Goal: Task Accomplishment & Management: Use online tool/utility

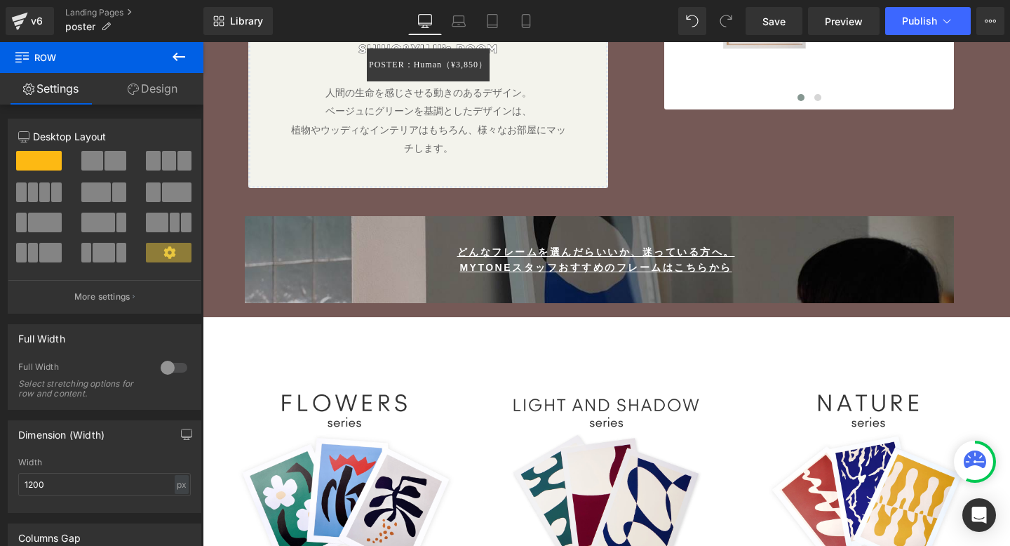
scroll to position [2117, 0]
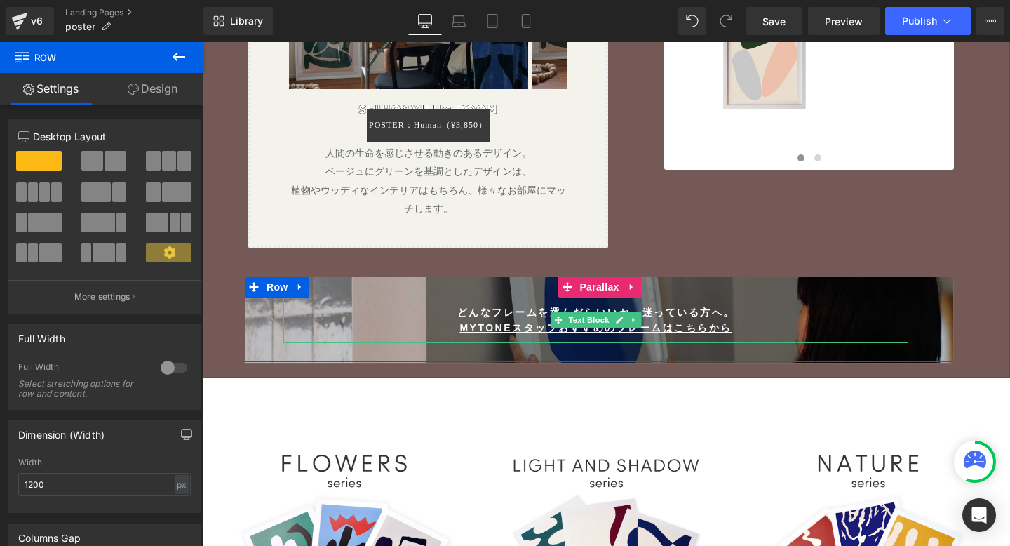
click at [740, 320] on p "MYTONEスタッフおすすめのフレームはこちらから" at bounding box center [595, 327] width 625 height 15
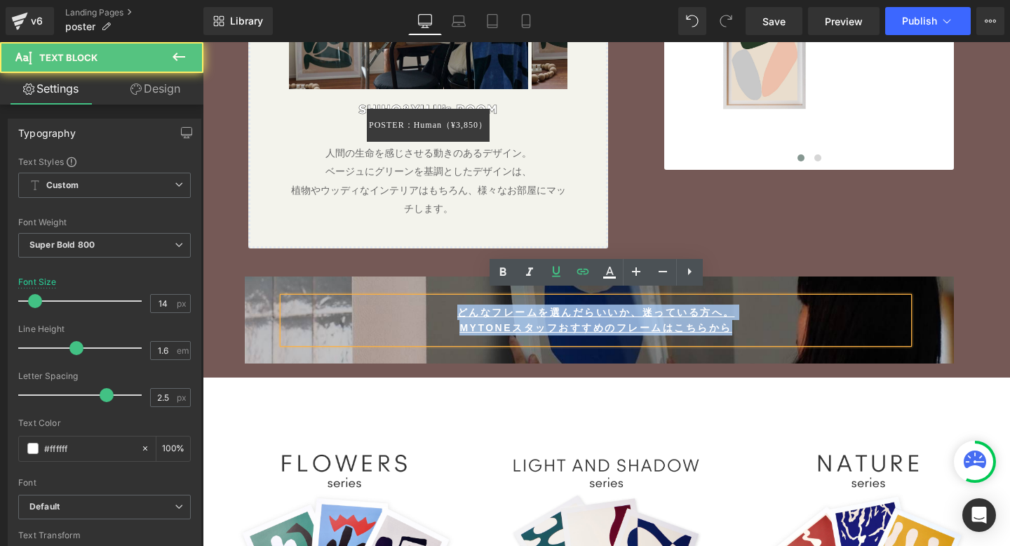
drag, startPoint x: 740, startPoint y: 318, endPoint x: 471, endPoint y: 287, distance: 271.1
click at [471, 287] on div "どんなフレームを選んだらいいか、迷っている方へ。 MYTONEスタッフおすすめのフレームはこちらから Text Block Row" at bounding box center [599, 319] width 709 height 86
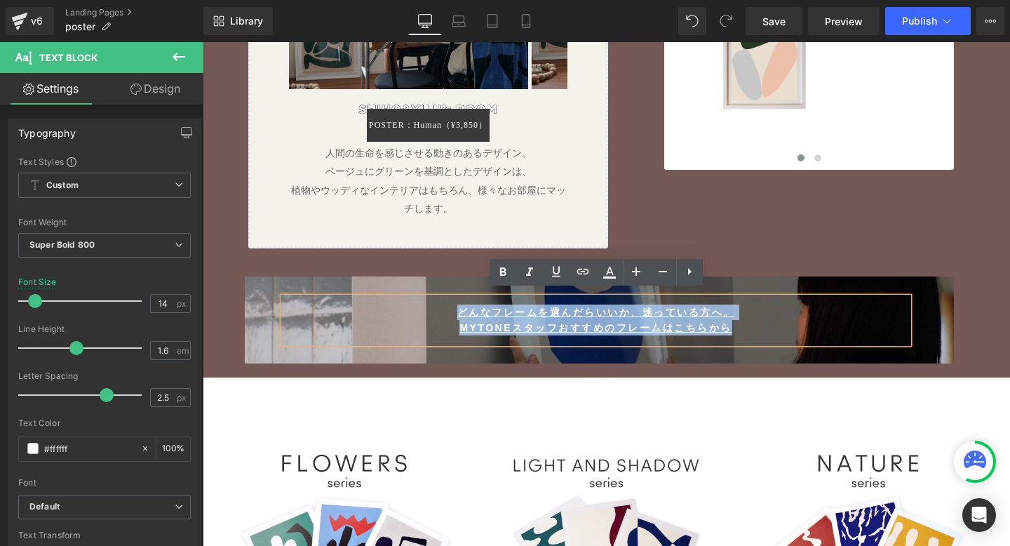
copy div "どんなフレームを選んだらいいか、迷っている方へ。 MYTONEスタッフおすすめのフレームはこちらから"
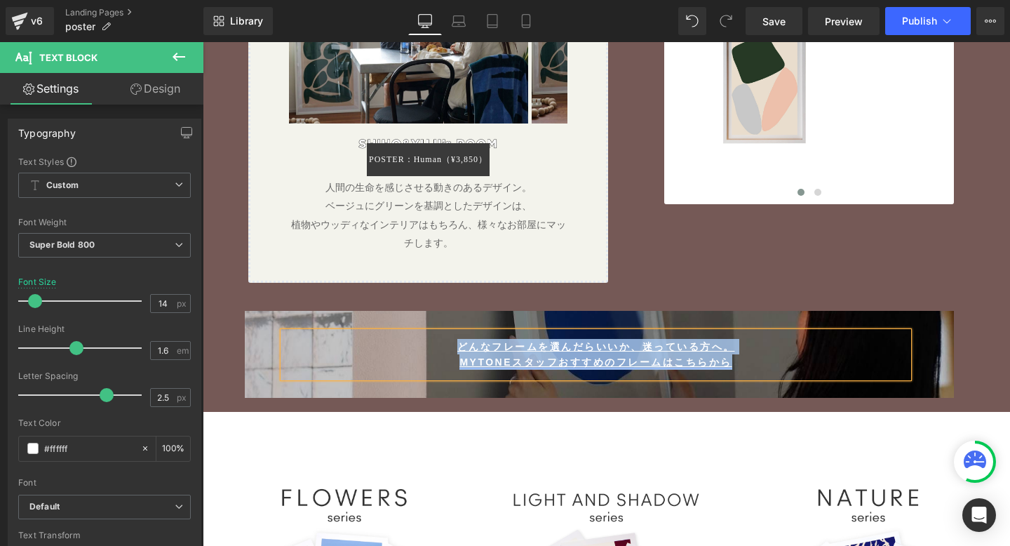
scroll to position [2058, 0]
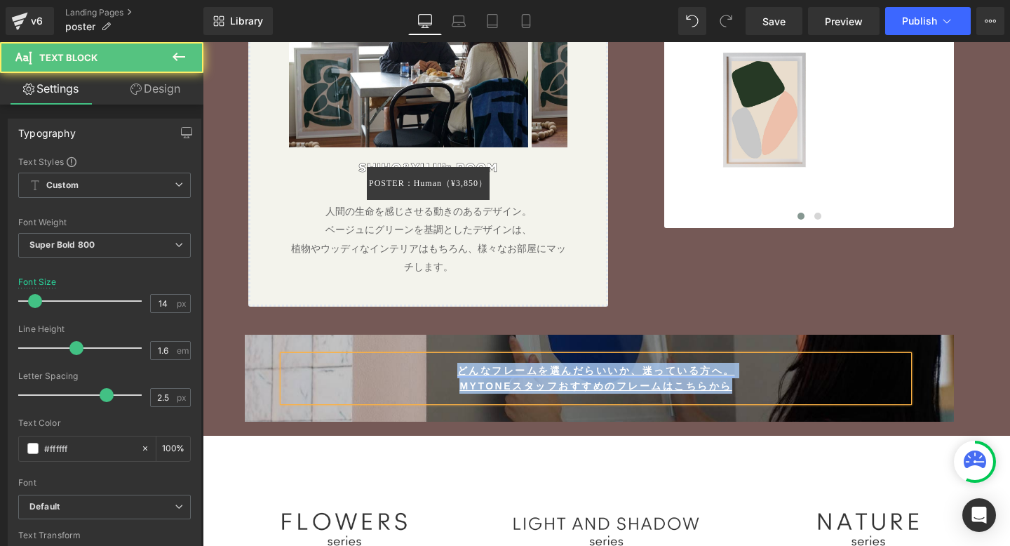
click at [560, 365] on link "どんなフレームを選んだらいいか、迷っている方へ。" at bounding box center [596, 370] width 278 height 11
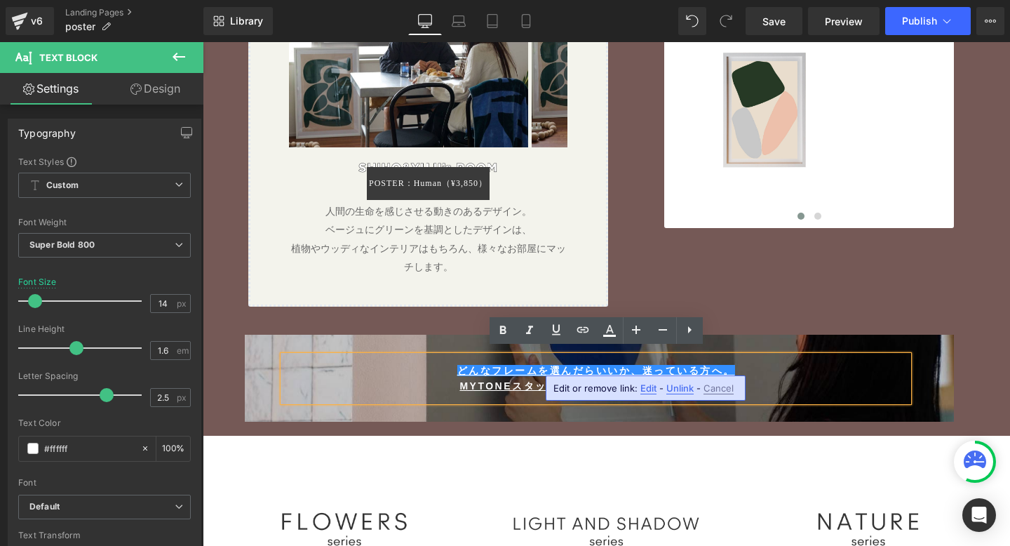
click at [647, 389] on span "Edit" at bounding box center [648, 388] width 16 height 12
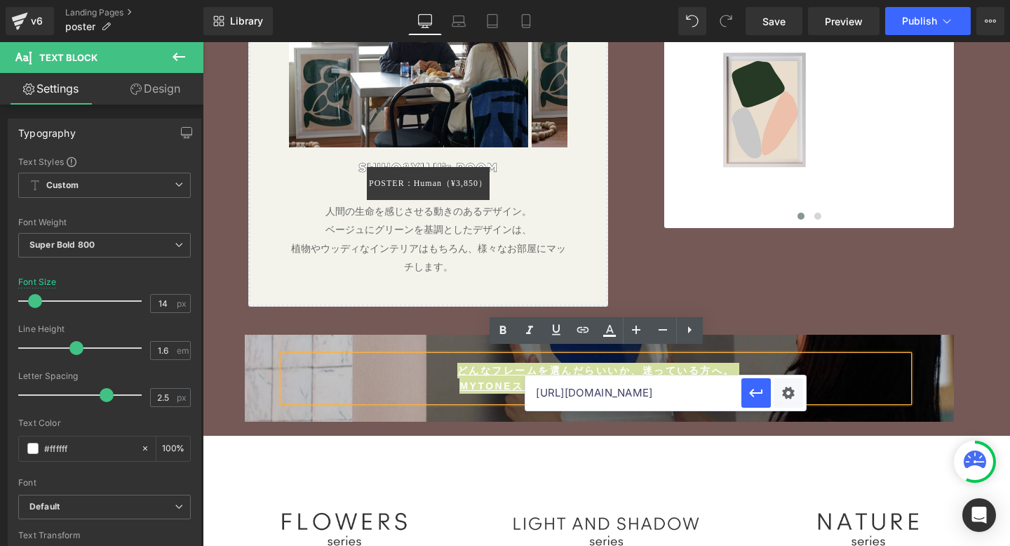
click at [562, 394] on input "[URL][DOMAIN_NAME]" at bounding box center [633, 392] width 216 height 35
drag, startPoint x: 740, startPoint y: 435, endPoint x: 842, endPoint y: 412, distance: 104.1
click at [753, 296] on div "Image Image ‹ › Carousel Image POSTER：Human（¥3,850） (P) Cart Button Product 人間の…" at bounding box center [606, 127] width 786 height 371
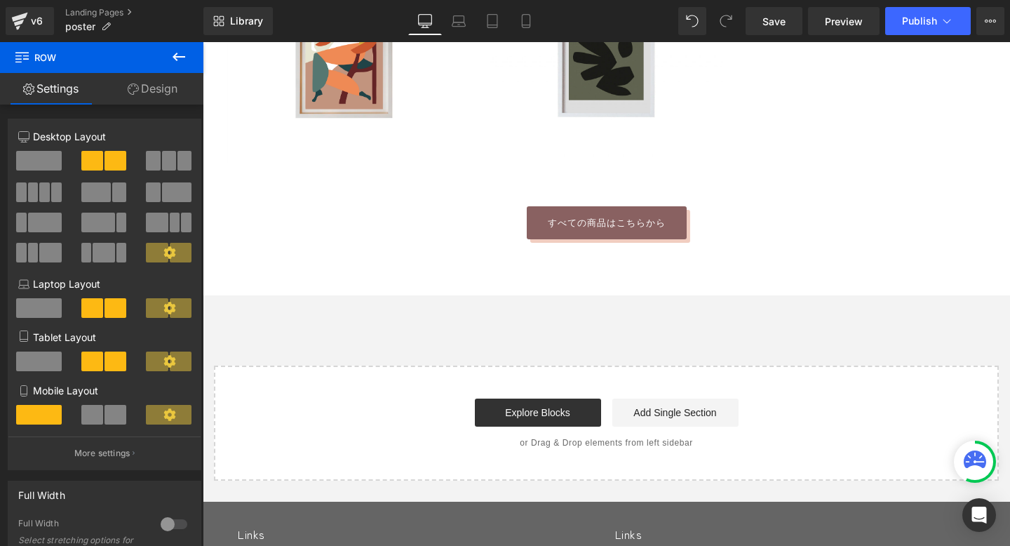
scroll to position [3102, 0]
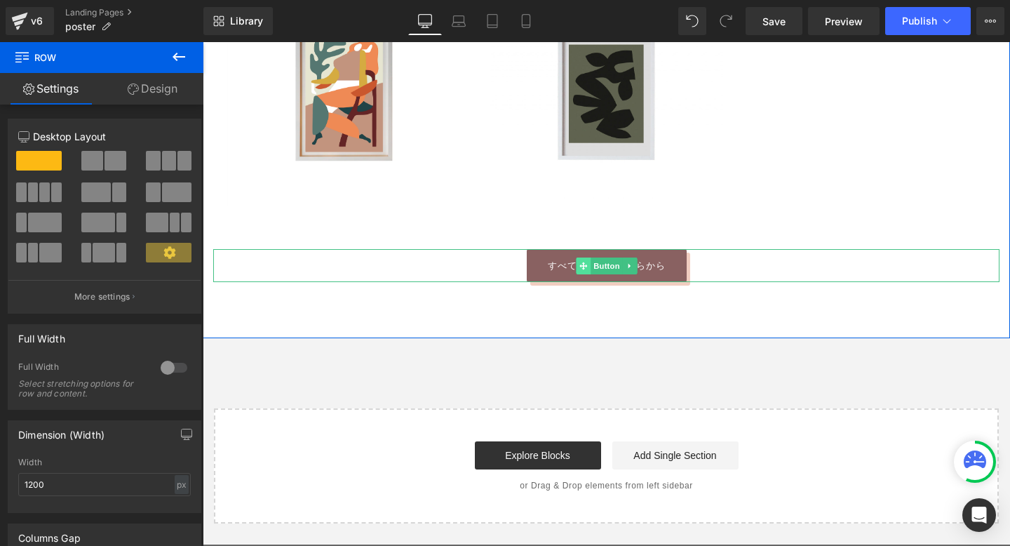
click at [583, 262] on icon at bounding box center [583, 266] width 8 height 8
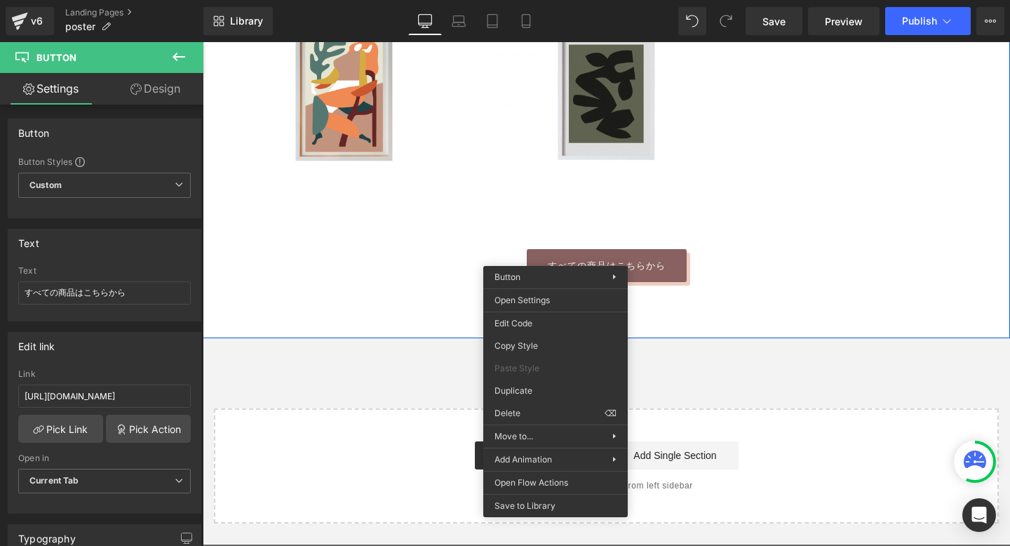
click at [468, 261] on div "すべての商品はこちらから" at bounding box center [606, 265] width 786 height 33
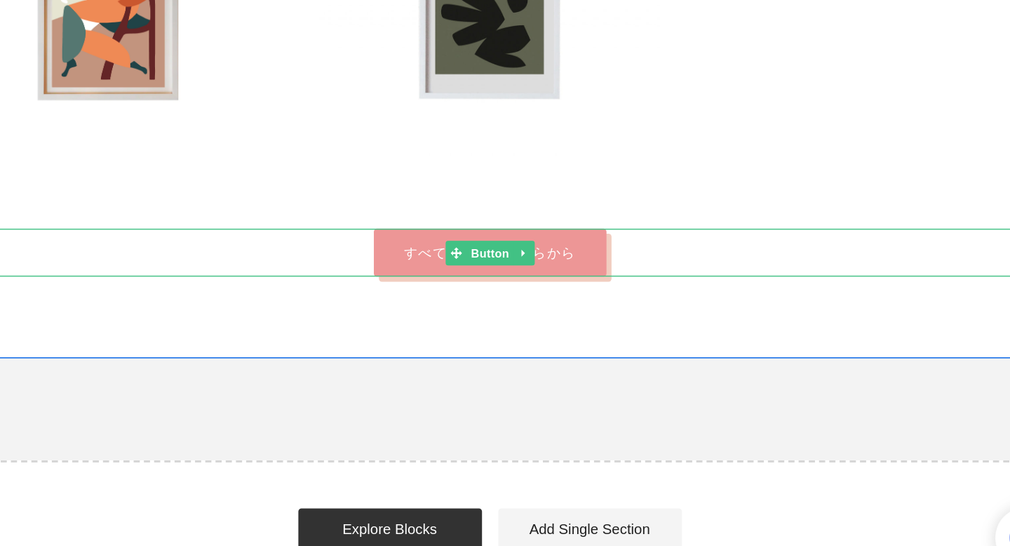
click at [369, 144] on link "すべての商品はこちらから" at bounding box center [307, 151] width 160 height 33
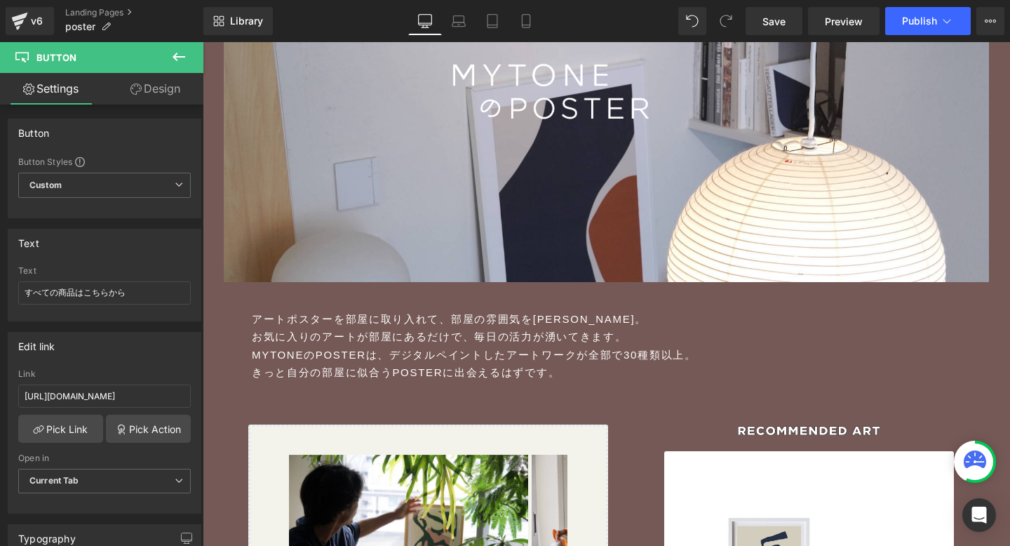
scroll to position [0, 0]
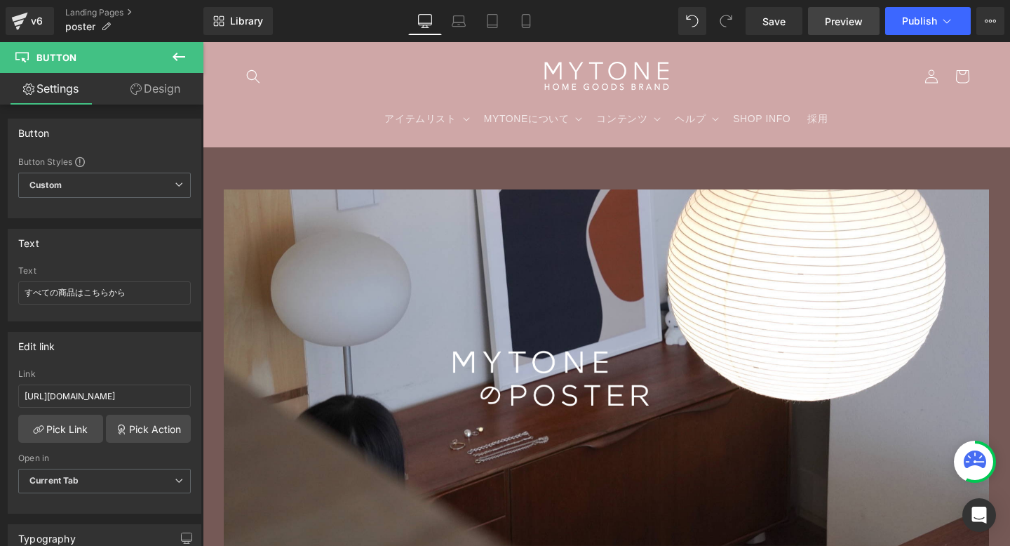
click at [839, 22] on span "Preview" at bounding box center [844, 21] width 38 height 15
